Goal: Task Accomplishment & Management: Manage account settings

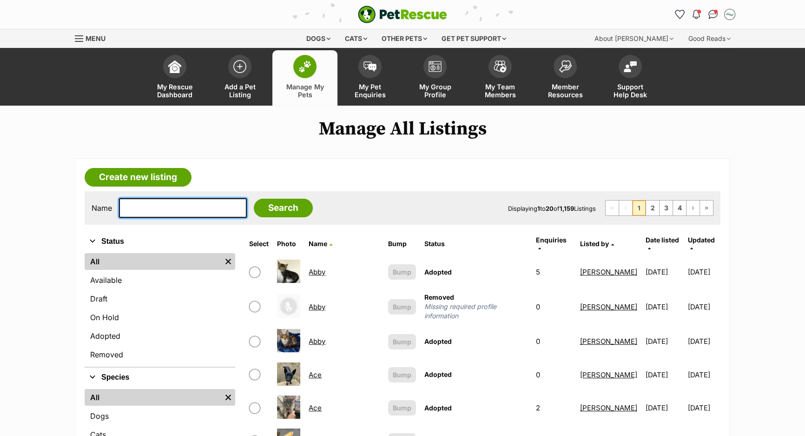
click at [153, 203] on input "text" at bounding box center [183, 208] width 128 height 20
type input "bolt"
click at [254, 199] on input "Search" at bounding box center [283, 208] width 59 height 19
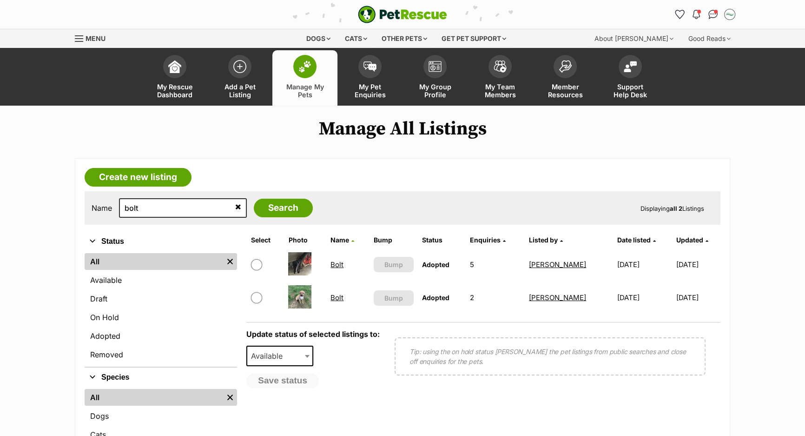
click at [339, 299] on link "Bolt" at bounding box center [337, 297] width 13 height 9
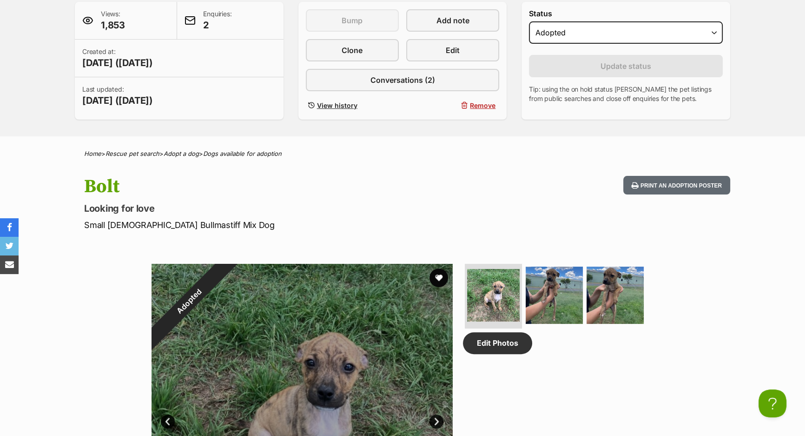
scroll to position [169, 0]
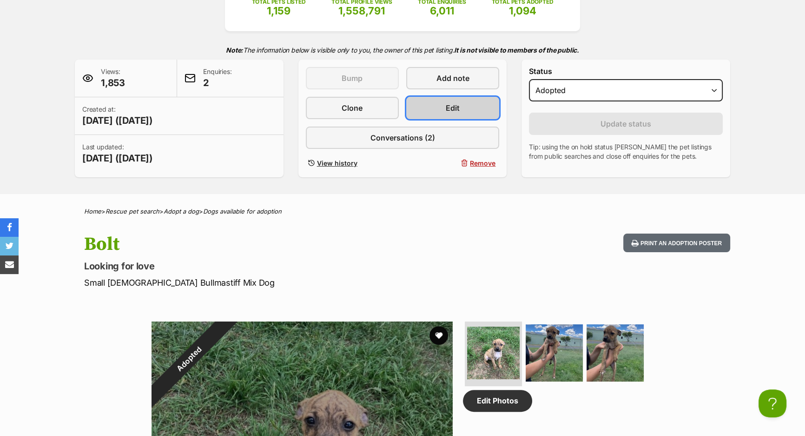
click at [443, 101] on link "Edit" at bounding box center [452, 108] width 93 height 22
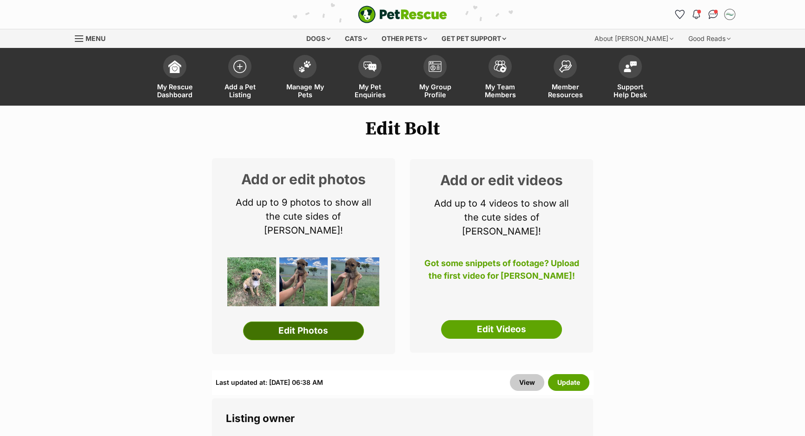
click at [326, 321] on link "Edit Photos" at bounding box center [303, 330] width 121 height 19
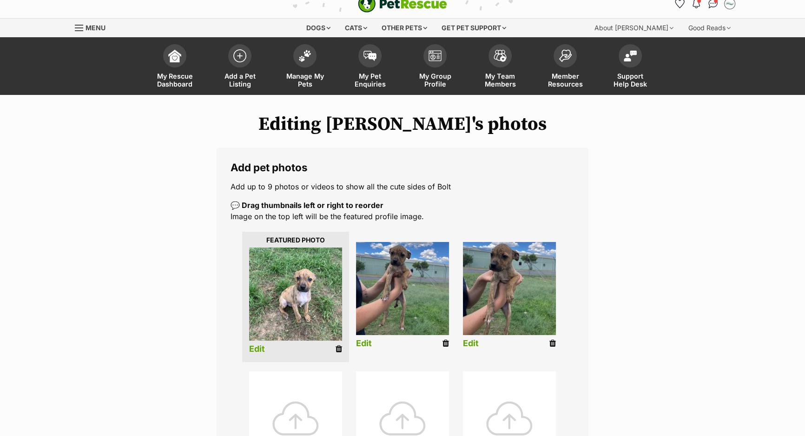
scroll to position [42, 0]
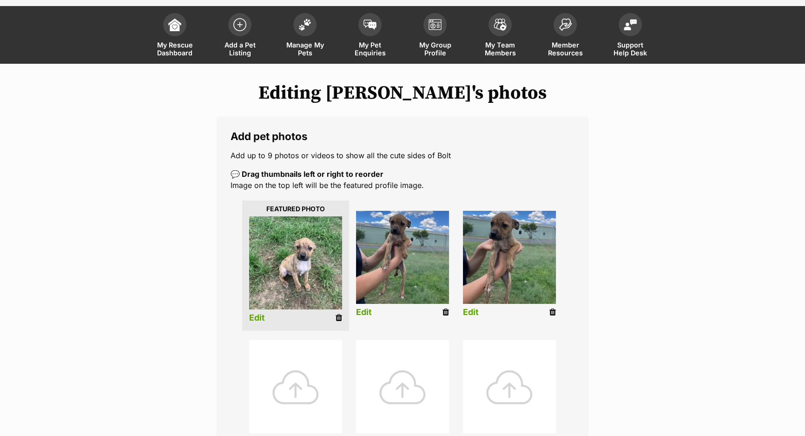
click at [287, 386] on div at bounding box center [295, 386] width 93 height 93
click at [316, 367] on div at bounding box center [295, 386] width 93 height 93
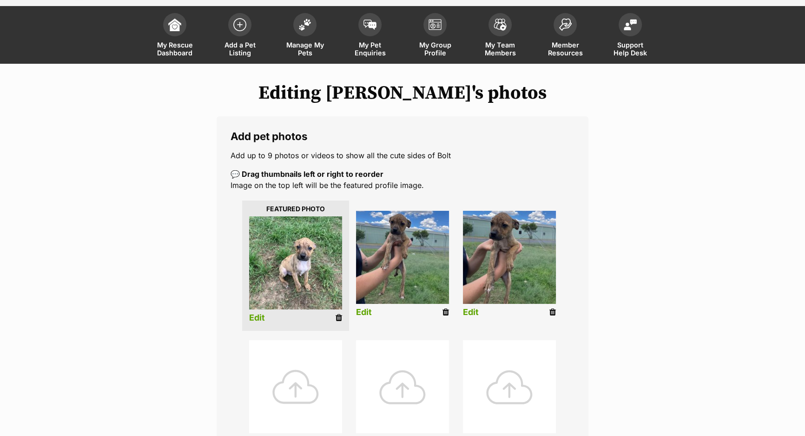
click at [316, 367] on div at bounding box center [295, 386] width 93 height 93
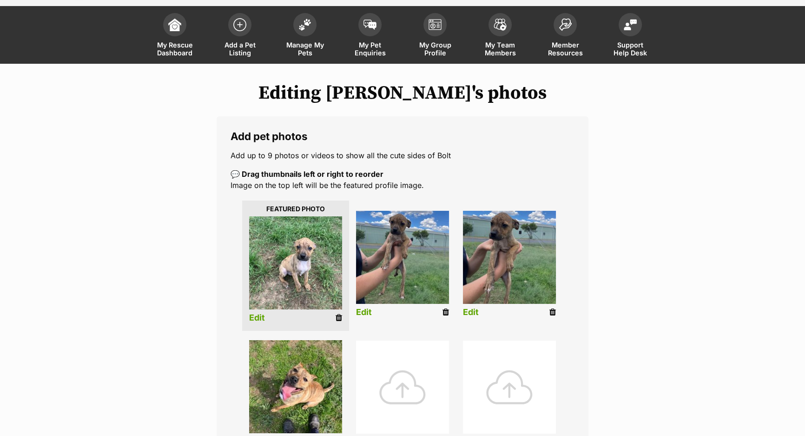
click at [392, 361] on div at bounding box center [402, 386] width 93 height 93
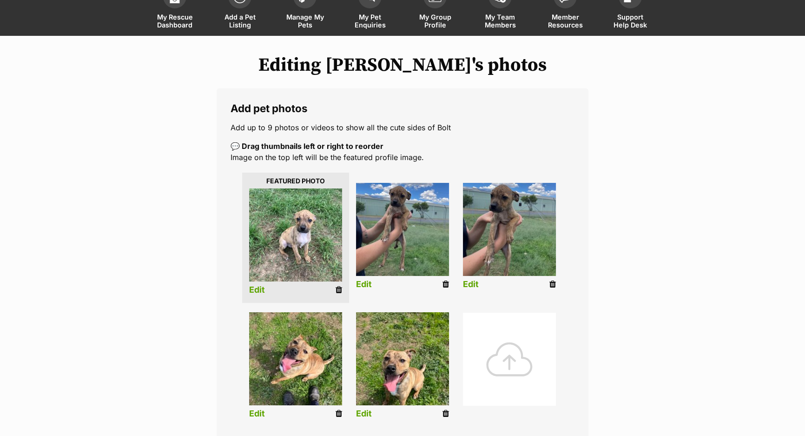
scroll to position [84, 0]
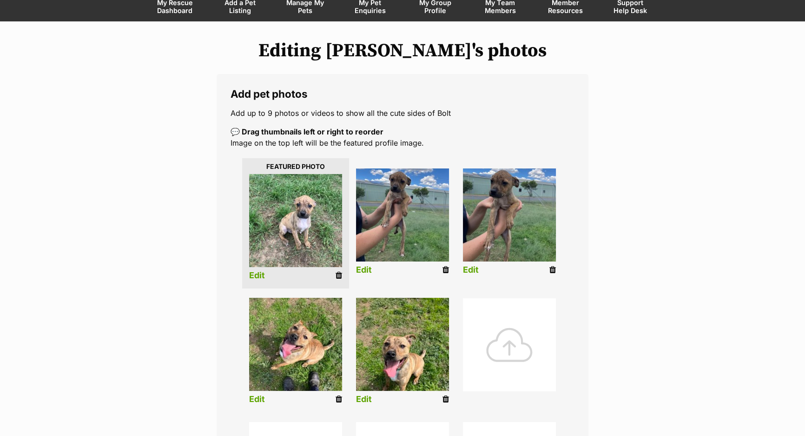
click at [519, 294] on li at bounding box center [509, 352] width 107 height 119
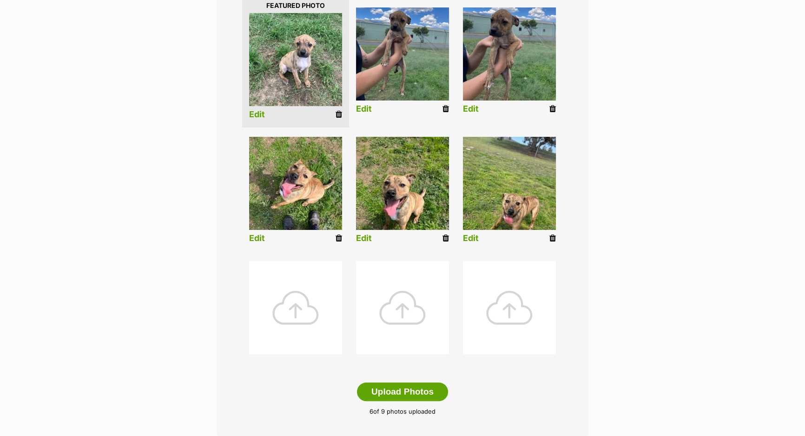
scroll to position [296, 0]
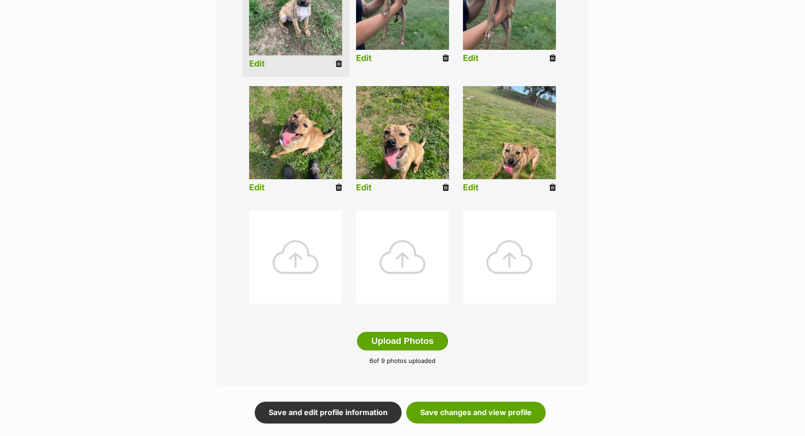
drag, startPoint x: 300, startPoint y: 236, endPoint x: 294, endPoint y: 243, distance: 9.2
click at [300, 236] on div at bounding box center [295, 256] width 93 height 93
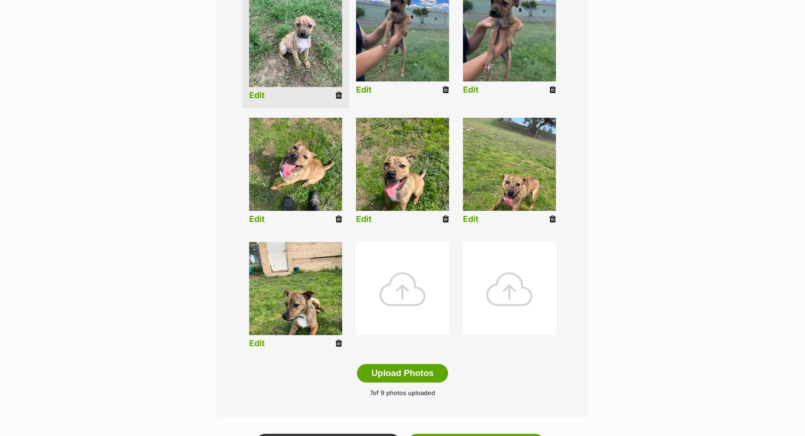
scroll to position [211, 0]
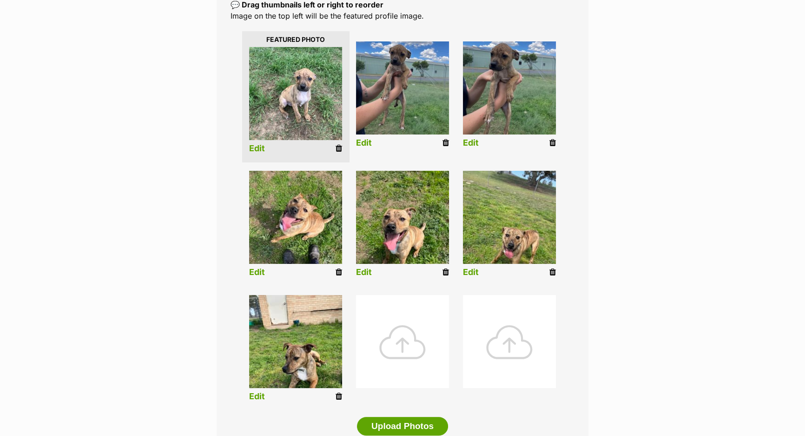
click at [339, 151] on icon at bounding box center [339, 148] width 7 height 8
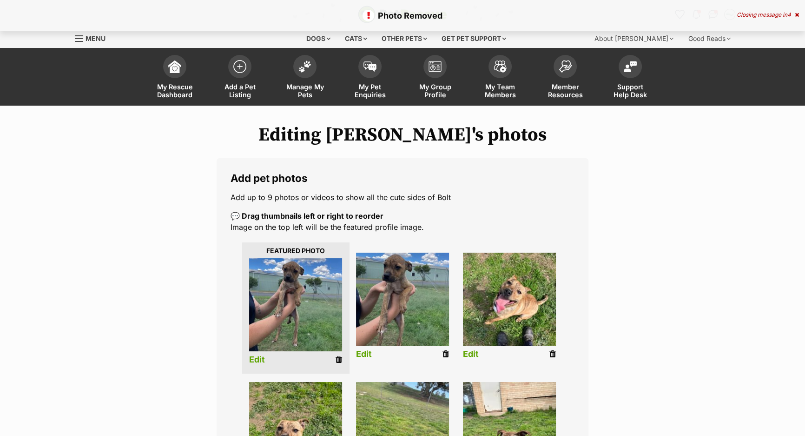
click at [337, 359] on icon at bounding box center [339, 359] width 7 height 8
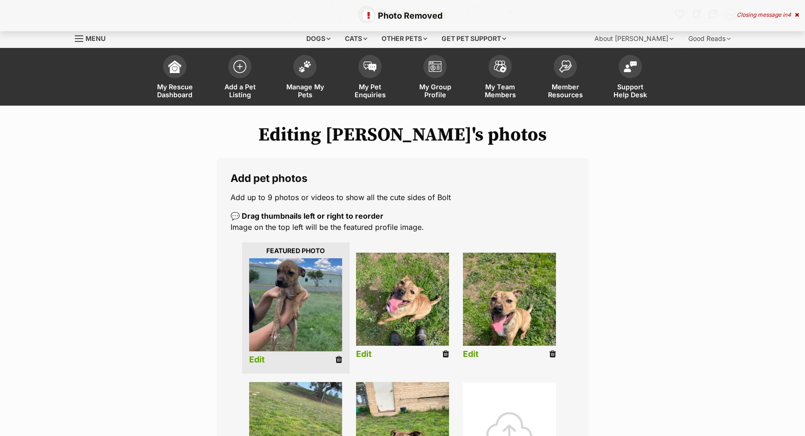
click at [337, 359] on icon at bounding box center [339, 359] width 7 height 8
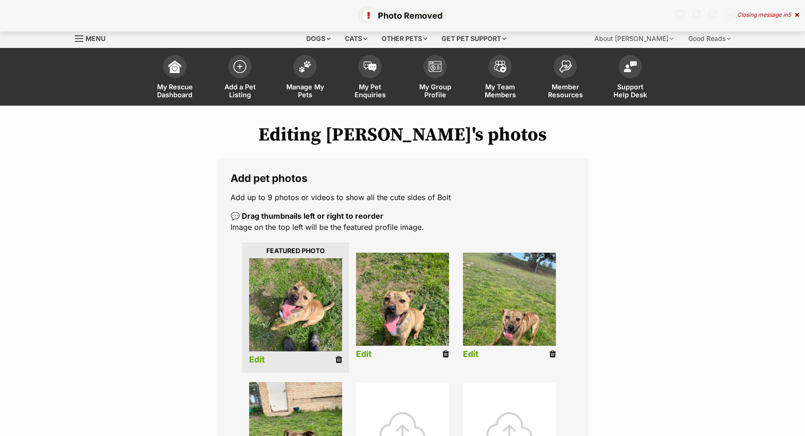
click at [257, 359] on link "Edit" at bounding box center [257, 360] width 16 height 10
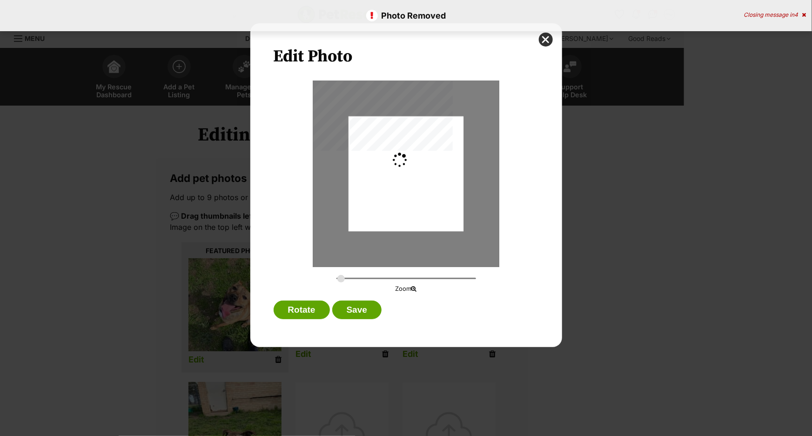
type input "0.2744"
click at [397, 186] on div "Dialog Window - Close (Press escape to close)" at bounding box center [406, 174] width 186 height 186
click at [407, 179] on div "Dialog Window - Close (Press escape to close)" at bounding box center [405, 169] width 115 height 153
drag, startPoint x: 398, startPoint y: 207, endPoint x: 403, endPoint y: 201, distance: 8.0
click at [403, 201] on div "Dialog Window - Close (Press escape to close)" at bounding box center [405, 174] width 115 height 153
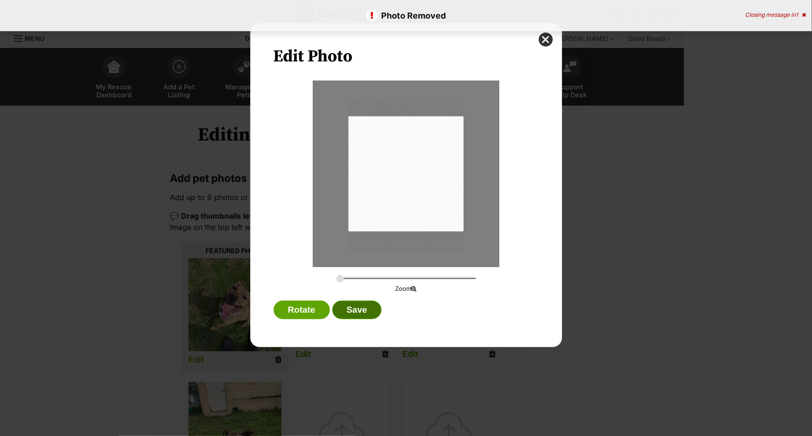
click at [356, 317] on button "Save" at bounding box center [356, 309] width 49 height 19
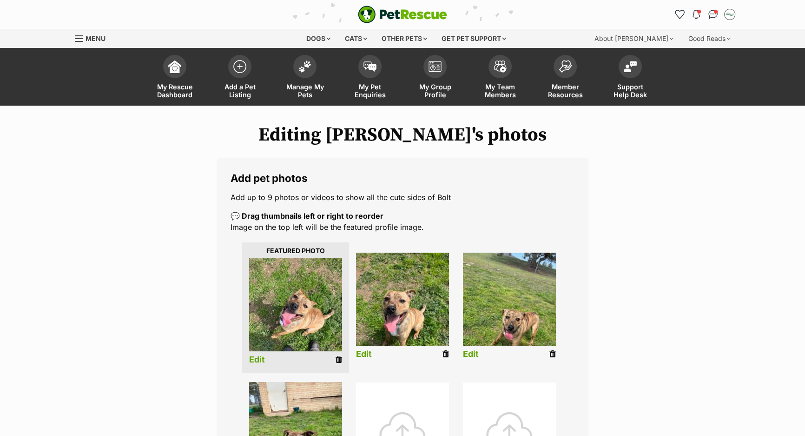
click at [368, 354] on link "Edit" at bounding box center [364, 354] width 16 height 10
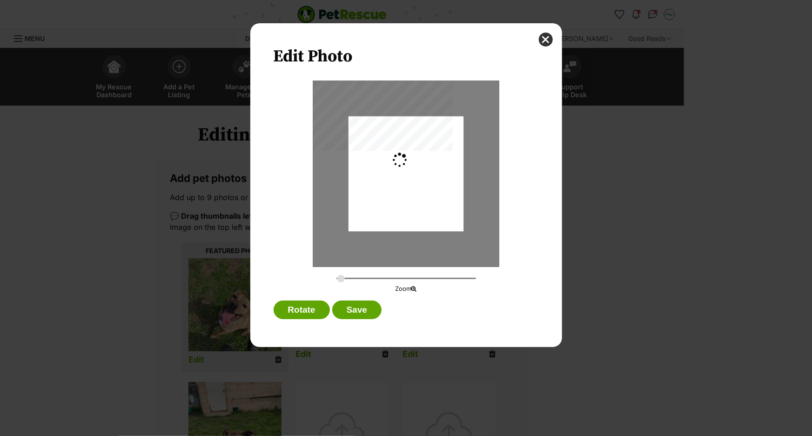
click at [423, 192] on div "Dialog Window - Close (Press escape to close)" at bounding box center [405, 173] width 115 height 115
click at [430, 186] on div "Dialog Window - Close (Press escape to close)" at bounding box center [405, 173] width 115 height 115
type input "0.2744"
click at [377, 316] on button "Save" at bounding box center [356, 309] width 49 height 19
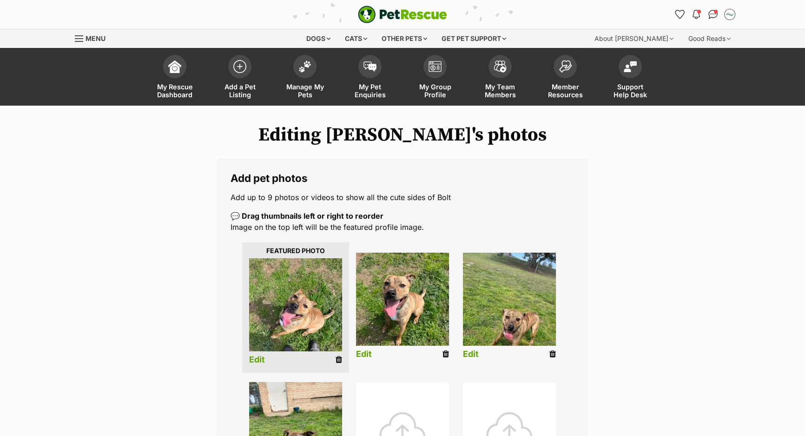
click at [469, 350] on link "Edit" at bounding box center [471, 354] width 16 height 10
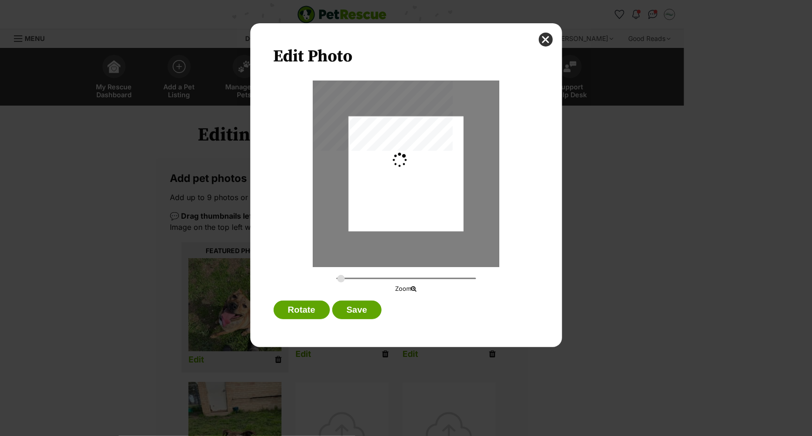
type input "0.2744"
click at [468, 186] on div "Dialog Window - Close (Press escape to close)" at bounding box center [406, 174] width 186 height 186
drag, startPoint x: 467, startPoint y: 186, endPoint x: 436, endPoint y: 165, distance: 37.4
click at [467, 154] on div "Dialog Window - Close (Press escape to close)" at bounding box center [406, 174] width 186 height 186
drag, startPoint x: 416, startPoint y: 177, endPoint x: 419, endPoint y: 150, distance: 27.2
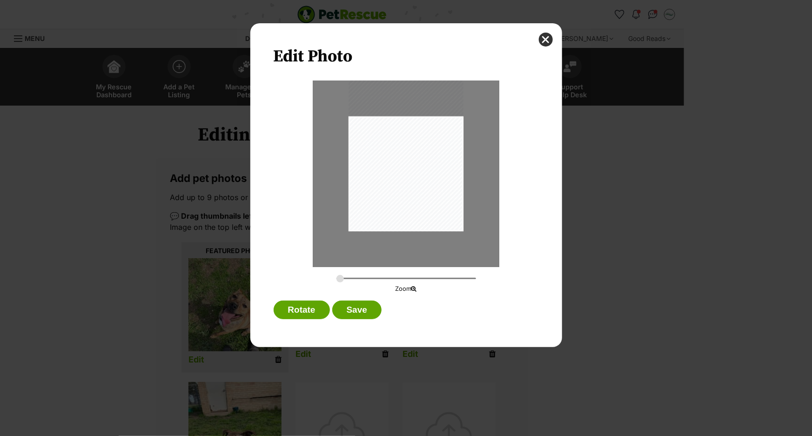
click at [418, 156] on div "Dialog Window - Close (Press escape to close)" at bounding box center [405, 155] width 115 height 153
click at [366, 312] on button "Save" at bounding box center [356, 309] width 49 height 19
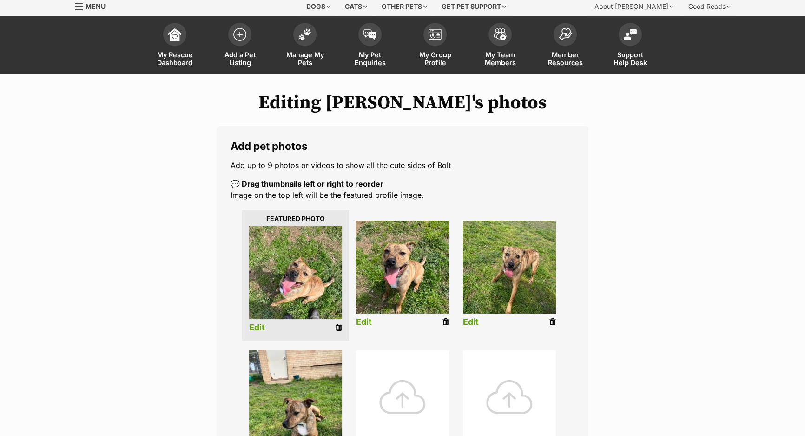
scroll to position [84, 0]
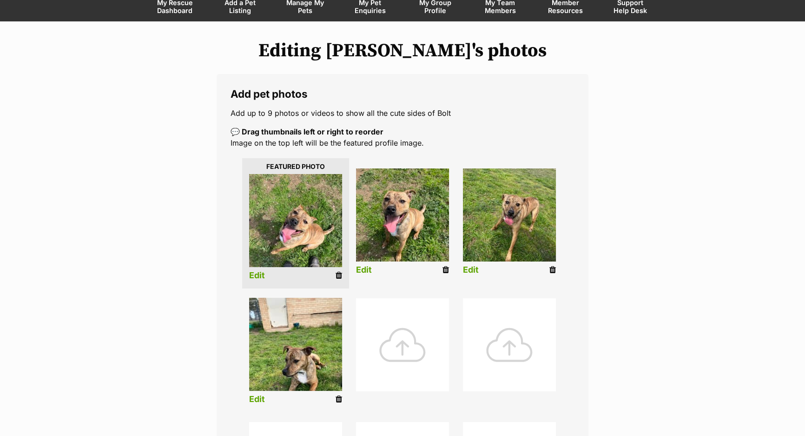
click at [260, 394] on link "Edit" at bounding box center [257, 399] width 16 height 10
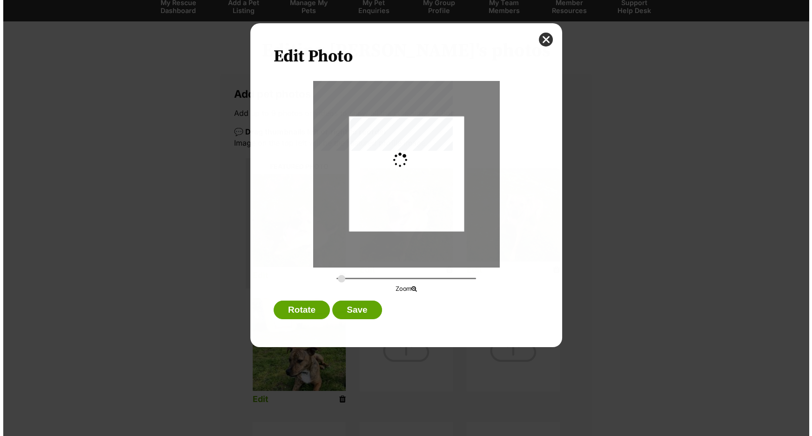
scroll to position [0, 0]
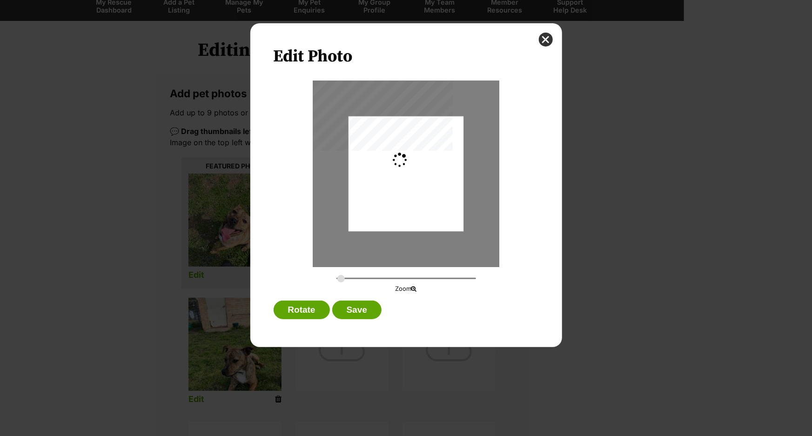
type input "0.2744"
click at [373, 232] on div "Dialog Window - Close (Press escape to close)" at bounding box center [406, 174] width 186 height 186
drag, startPoint x: 374, startPoint y: 224, endPoint x: 386, endPoint y: 195, distance: 31.5
click at [386, 195] on div "Dialog Window - Close (Press escape to close)" at bounding box center [405, 154] width 115 height 153
click at [349, 298] on div "Edit Photo Zoom Rotate Save" at bounding box center [406, 185] width 312 height 324
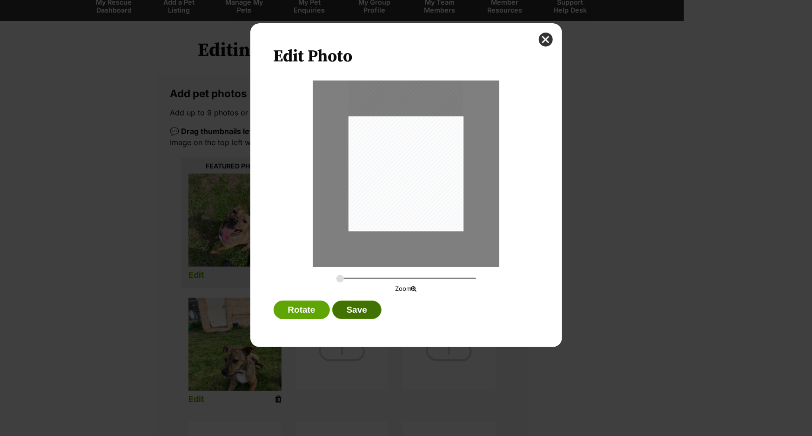
click at [347, 306] on button "Save" at bounding box center [356, 309] width 49 height 19
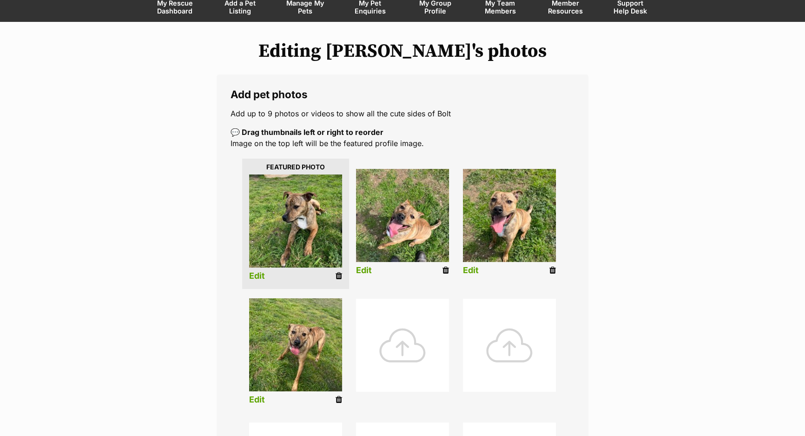
scroll to position [295, 0]
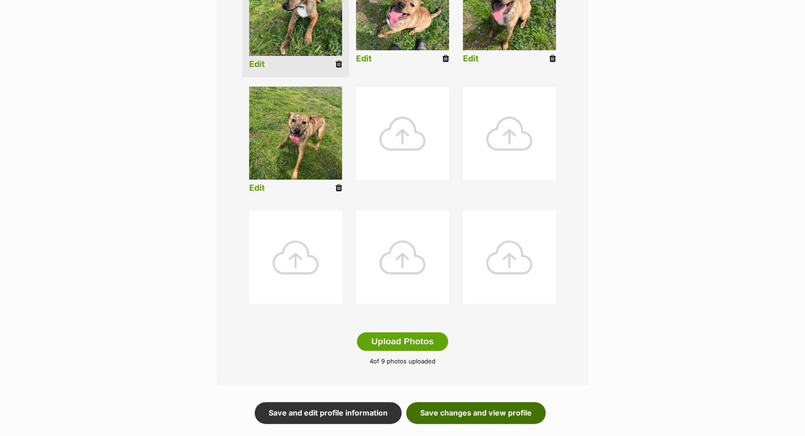
click at [493, 405] on link "Save changes and view profile" at bounding box center [476, 412] width 140 height 21
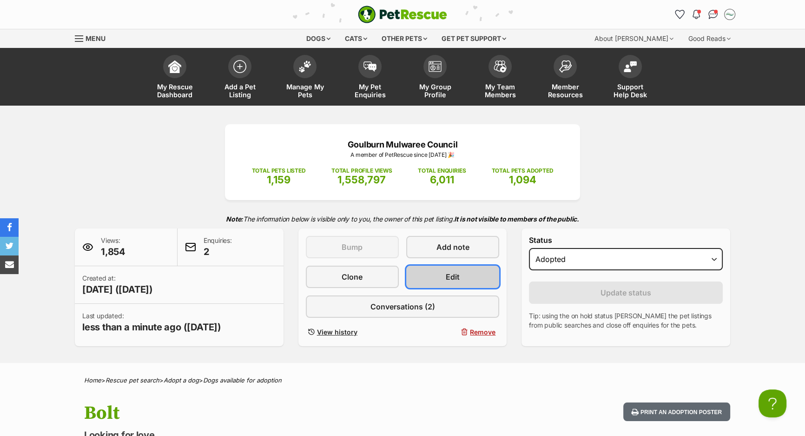
click at [471, 279] on link "Edit" at bounding box center [452, 277] width 93 height 22
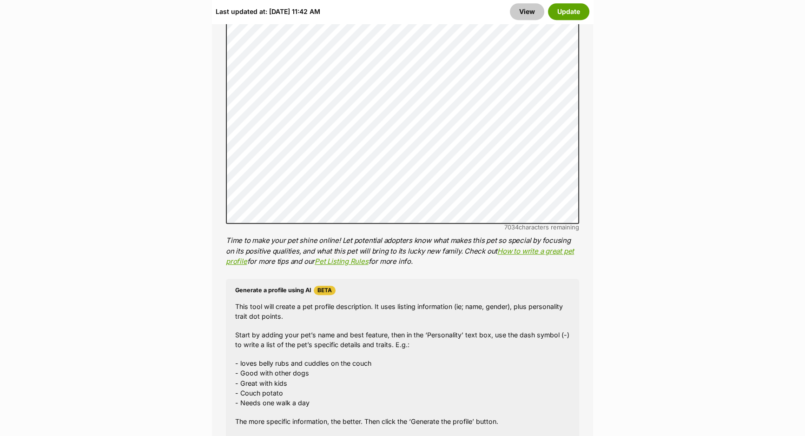
scroll to position [676, 0]
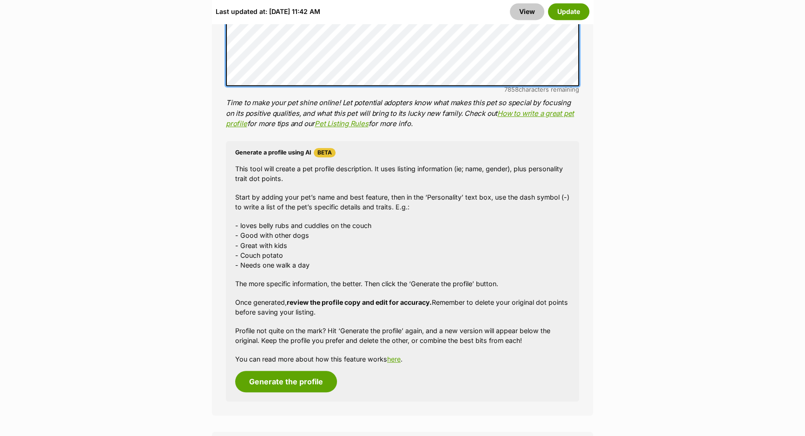
scroll to position [1014, 0]
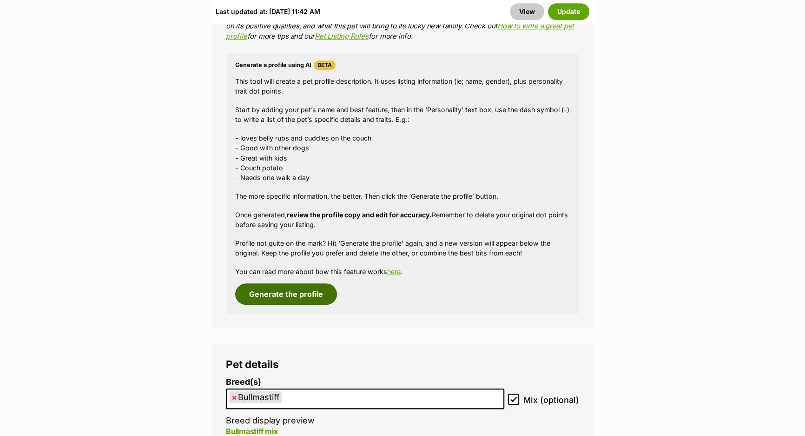
click at [309, 283] on button "Generate the profile" at bounding box center [286, 293] width 102 height 21
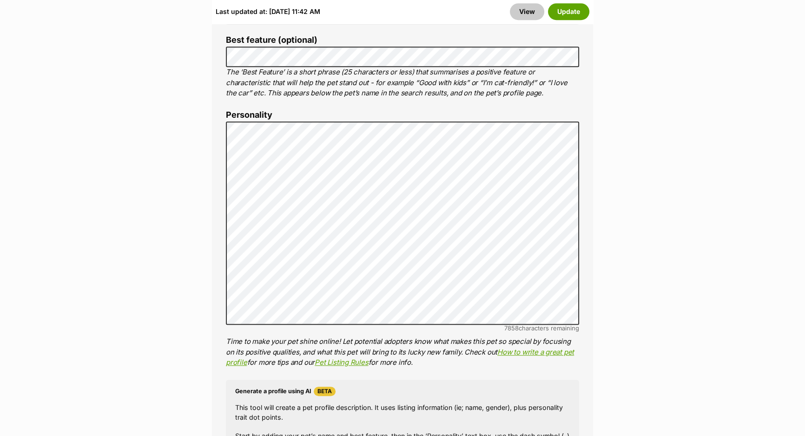
scroll to position [679, 0]
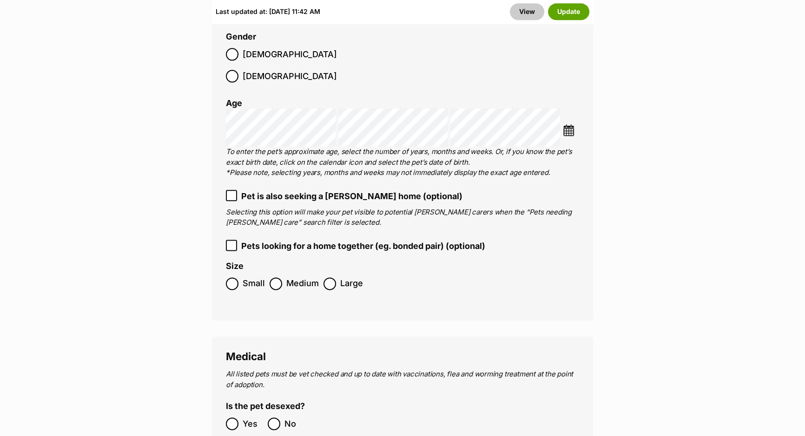
scroll to position [1567, 0]
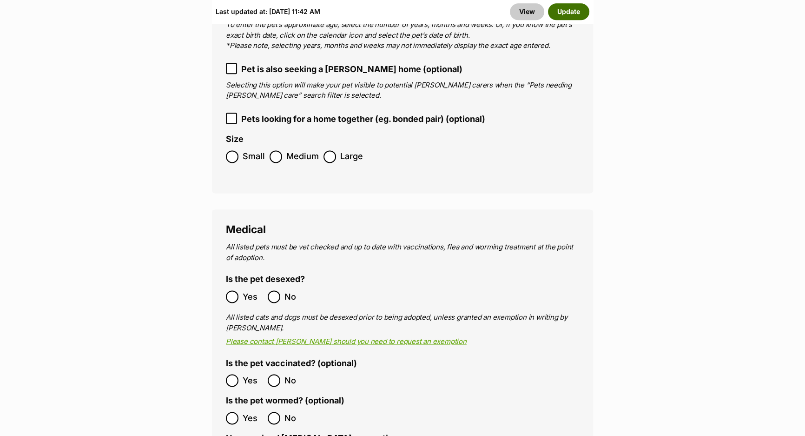
click at [576, 14] on button "Update" at bounding box center [568, 11] width 41 height 17
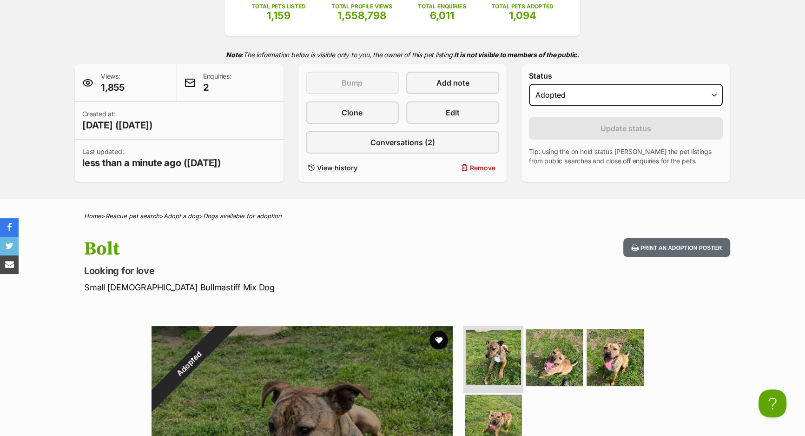
scroll to position [211, 0]
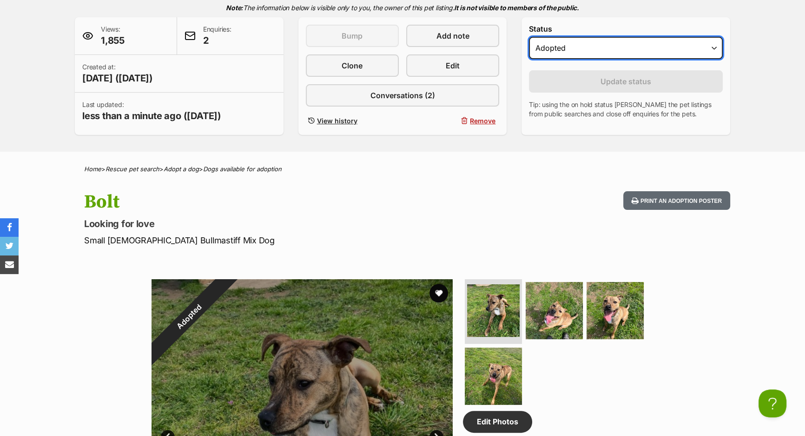
click at [571, 47] on select "Draft - not available as listing has enquires Available On hold Adopted" at bounding box center [626, 48] width 194 height 22
select select "active"
click at [529, 37] on select "Draft - not available as listing has enquires Available On hold Adopted" at bounding box center [626, 48] width 194 height 22
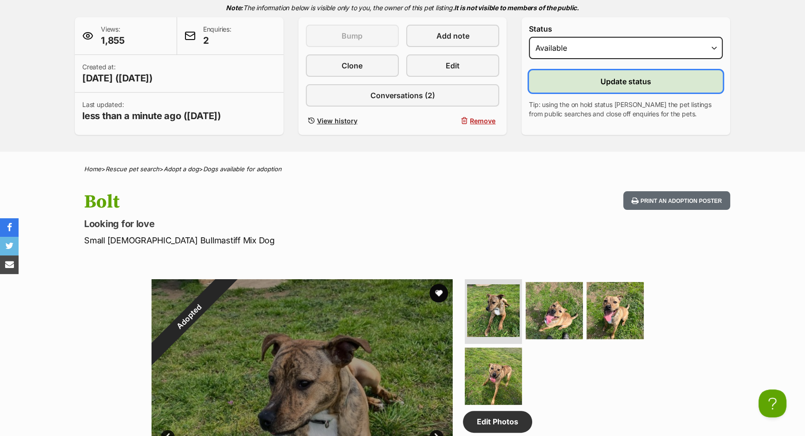
click at [563, 74] on button "Update status" at bounding box center [626, 81] width 194 height 22
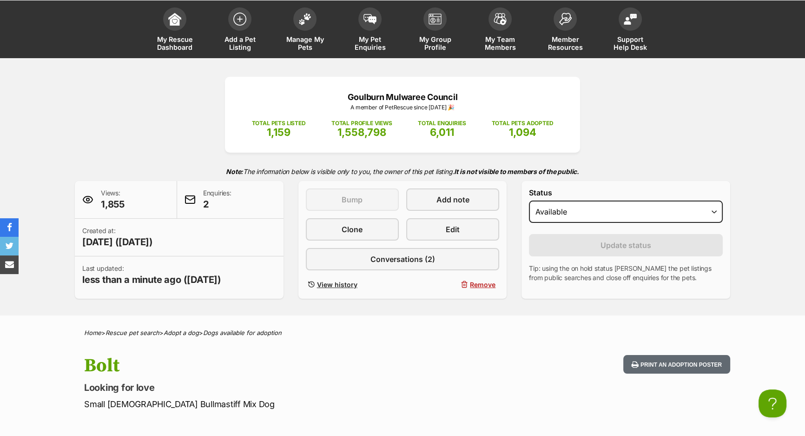
scroll to position [0, 0]
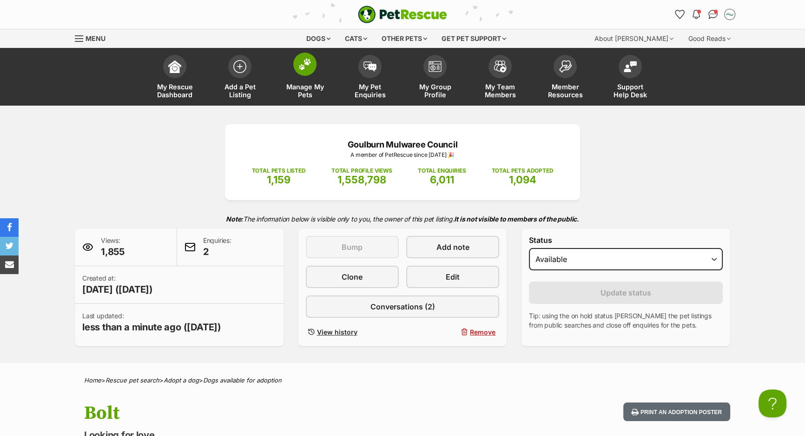
click at [310, 75] on link "Manage My Pets" at bounding box center [305, 77] width 65 height 55
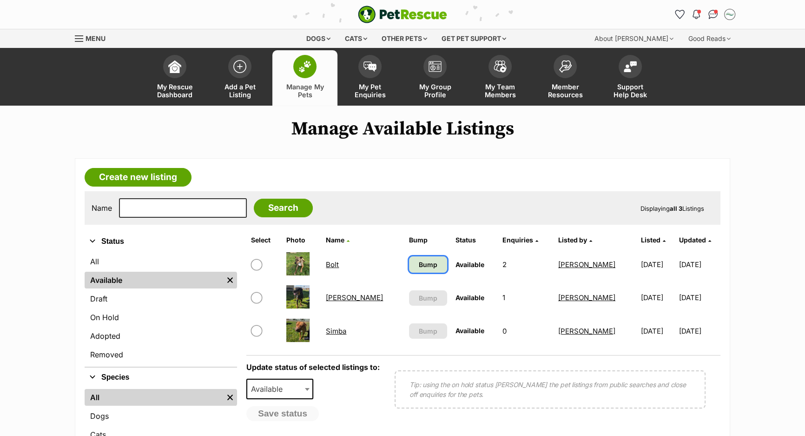
click at [409, 269] on link "Bump" at bounding box center [428, 264] width 39 height 16
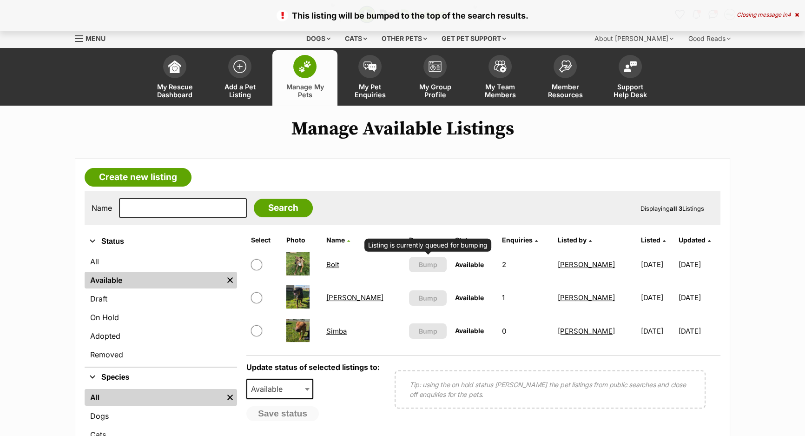
click at [339, 265] on link "Bolt" at bounding box center [332, 264] width 13 height 9
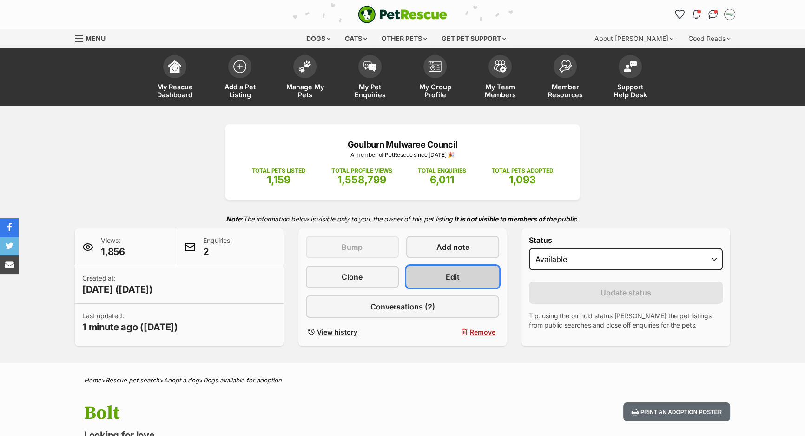
click at [434, 278] on link "Edit" at bounding box center [452, 277] width 93 height 22
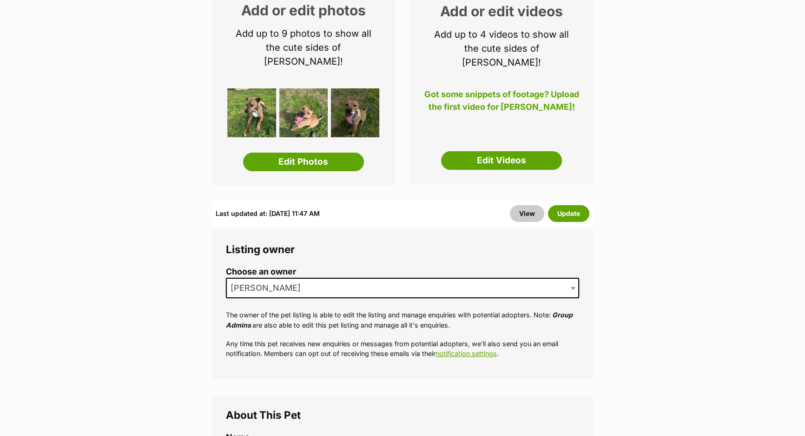
scroll to position [423, 0]
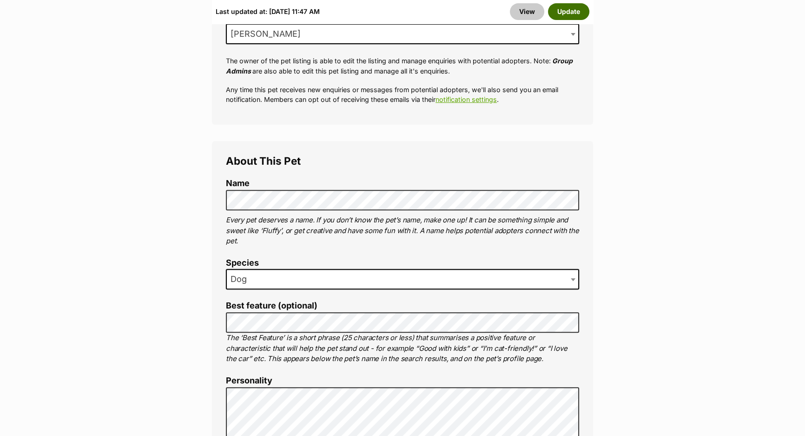
click at [569, 7] on button "Update" at bounding box center [568, 11] width 41 height 17
